Goal: Consume media (video, audio): Consume media (video, audio)

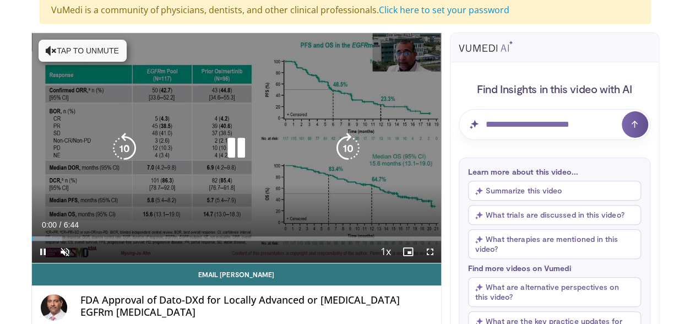
scroll to position [115, 0]
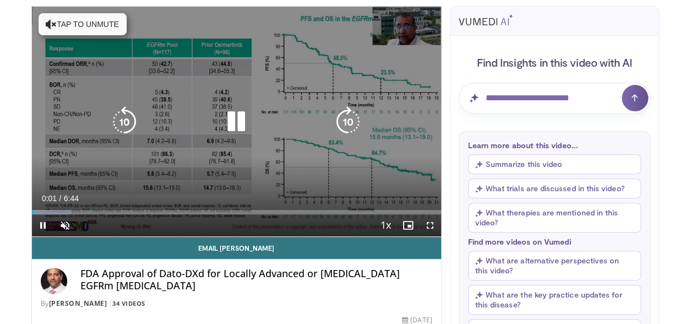
click at [238, 124] on icon "Video Player" at bounding box center [236, 121] width 31 height 31
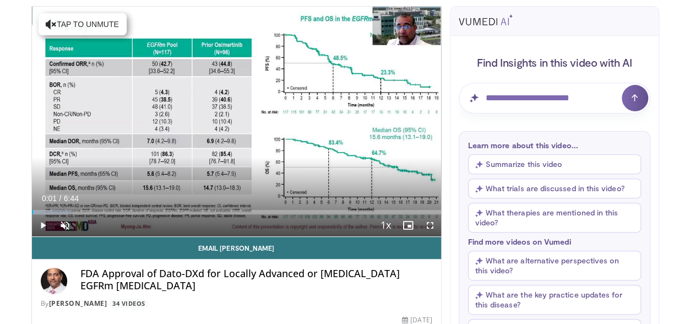
click at [515, 163] on button "Summarize this video" at bounding box center [554, 164] width 173 height 20
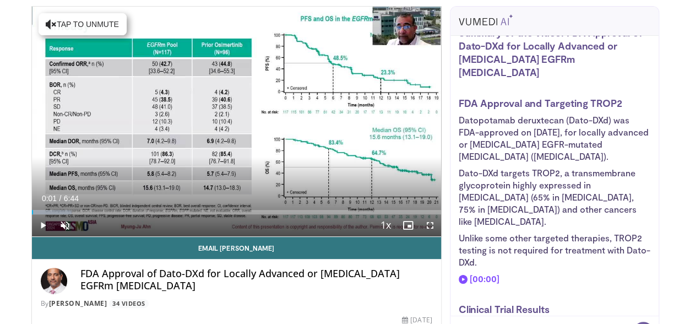
scroll to position [0, 0]
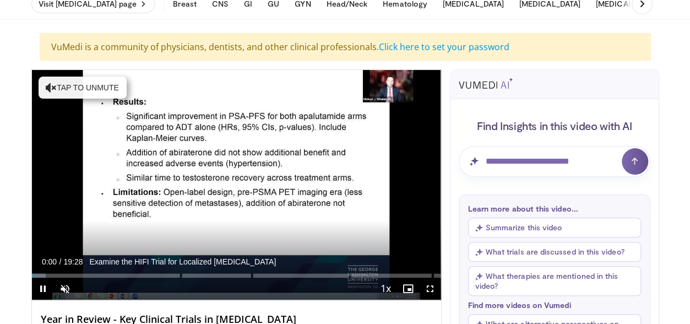
scroll to position [53, 0]
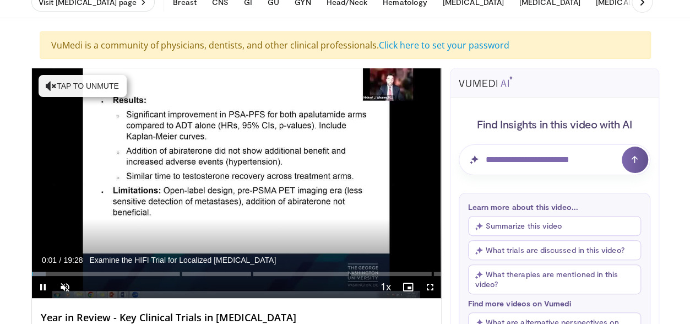
click at [547, 224] on button "Summarize this video" at bounding box center [554, 226] width 173 height 20
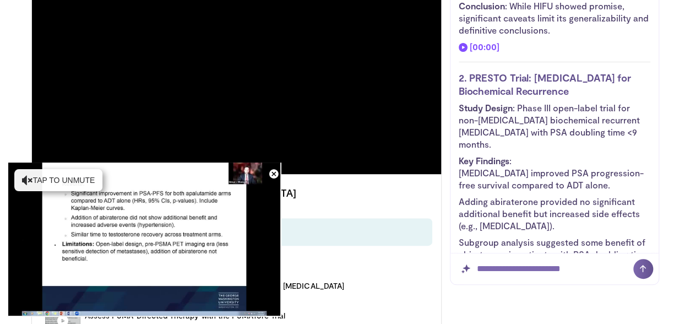
scroll to position [471, 0]
